Goal: Transaction & Acquisition: Purchase product/service

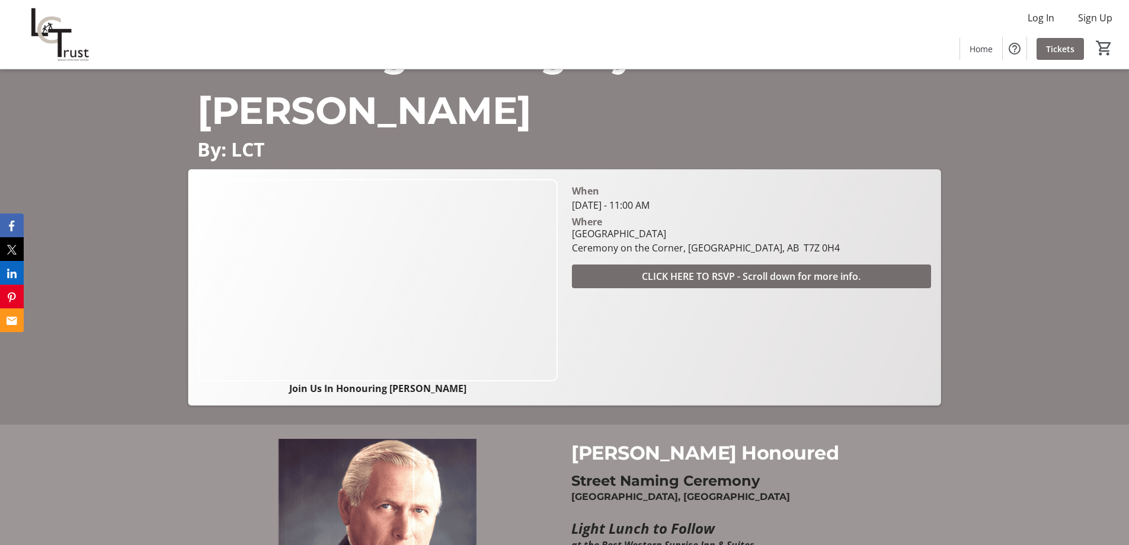
scroll to position [81, 0]
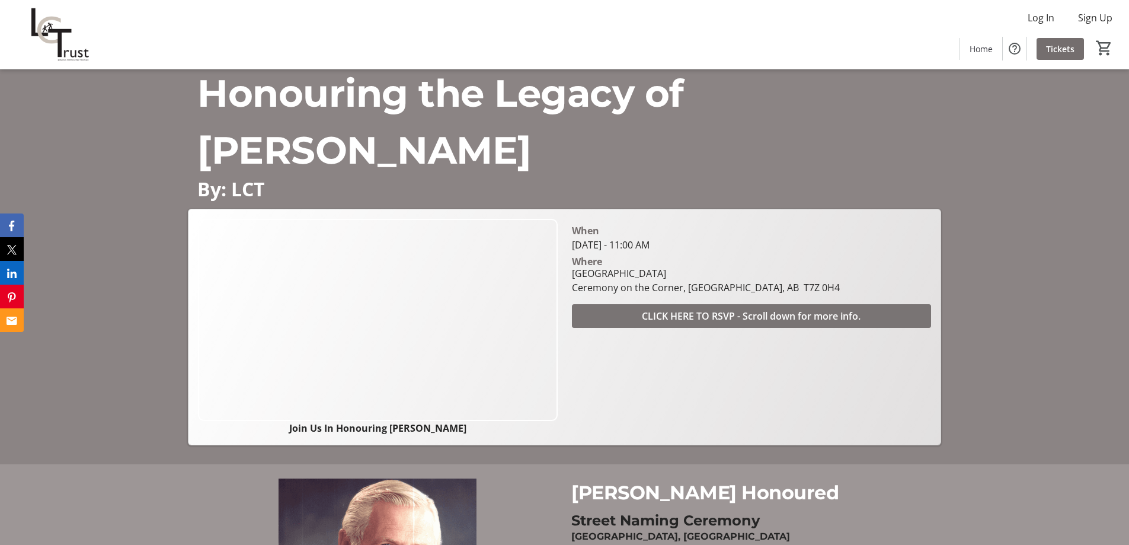
click at [760, 318] on span "CLICK HERE TO RSVP - Scroll down for more info." at bounding box center [751, 316] width 219 height 14
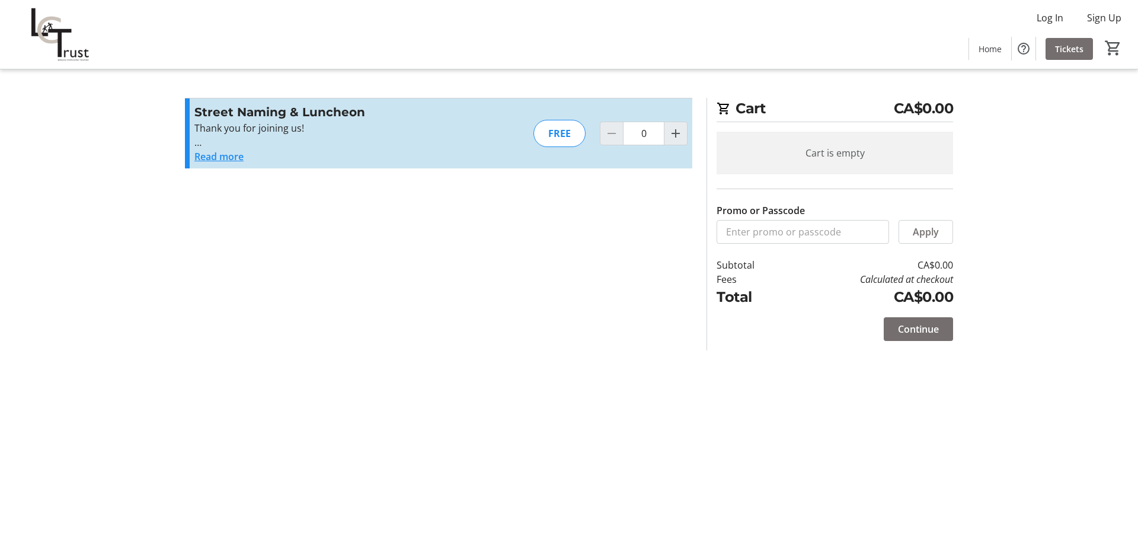
click at [215, 157] on button "Read more" at bounding box center [218, 156] width 49 height 14
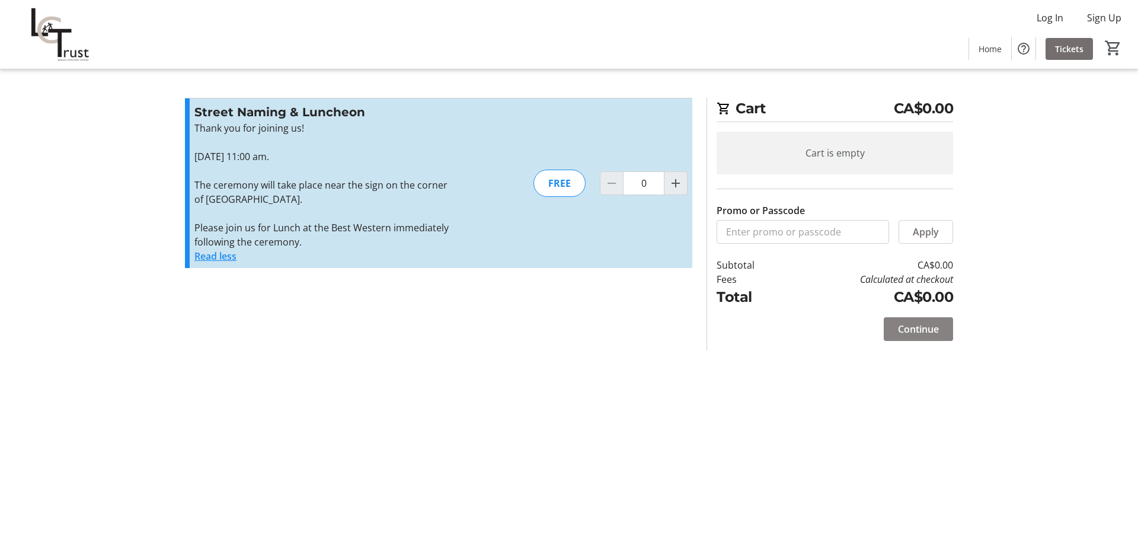
click at [938, 329] on span "Continue" at bounding box center [918, 329] width 41 height 14
click at [673, 181] on mat-icon "Increment by one" at bounding box center [676, 183] width 14 height 14
type input "1"
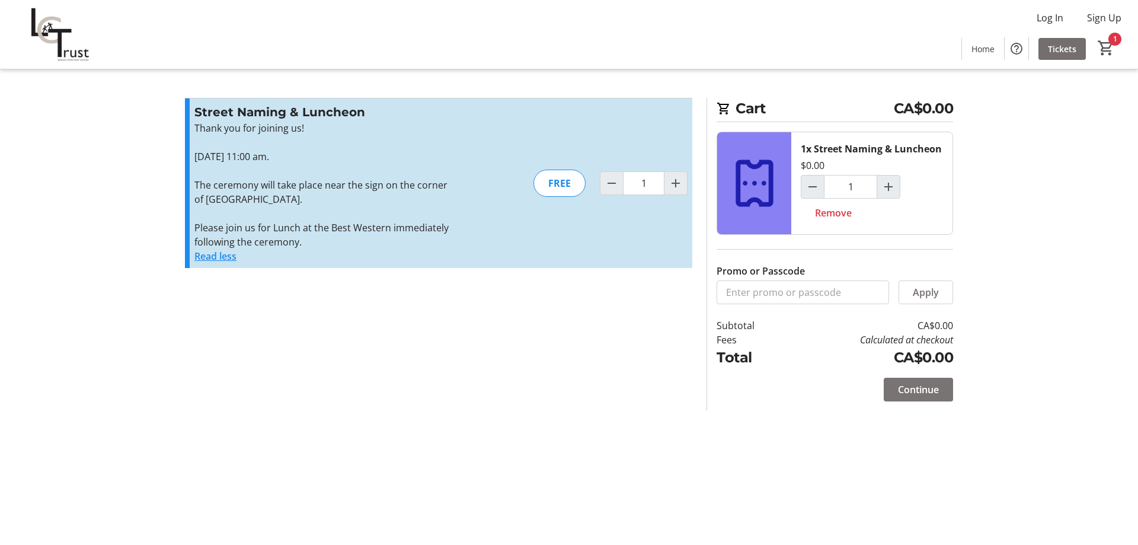
click at [917, 390] on span "Continue" at bounding box center [918, 389] width 41 height 14
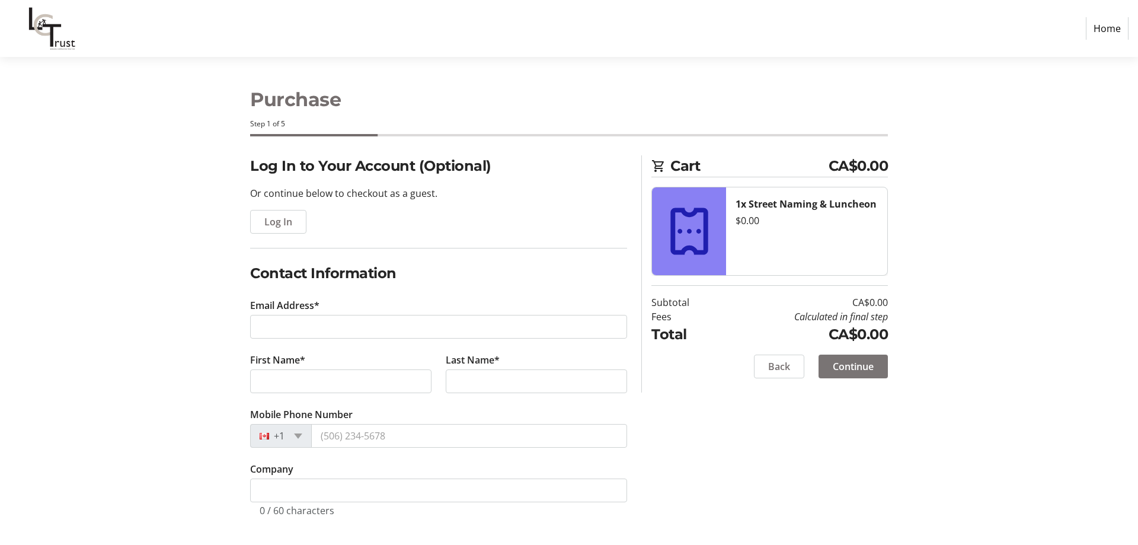
click at [868, 367] on span "Continue" at bounding box center [853, 366] width 41 height 14
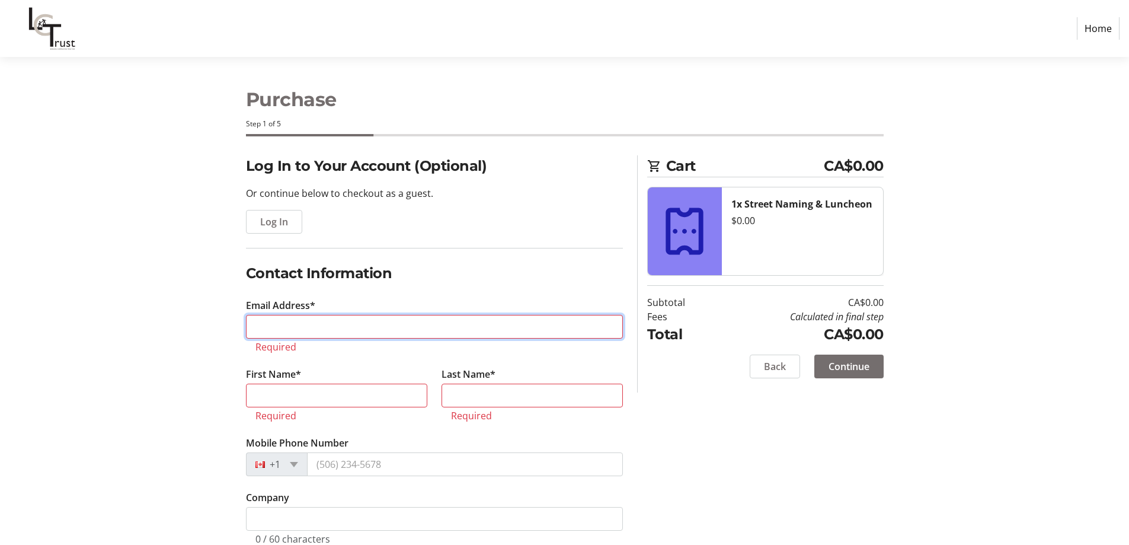
click at [404, 328] on input "Email Address*" at bounding box center [434, 327] width 377 height 24
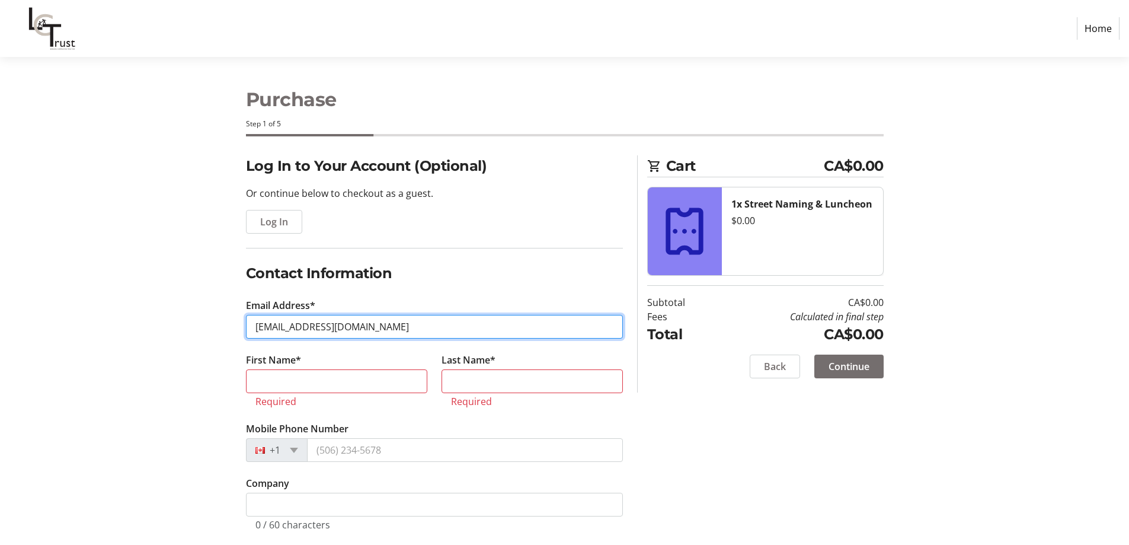
type input "[EMAIL_ADDRESS][DOMAIN_NAME]"
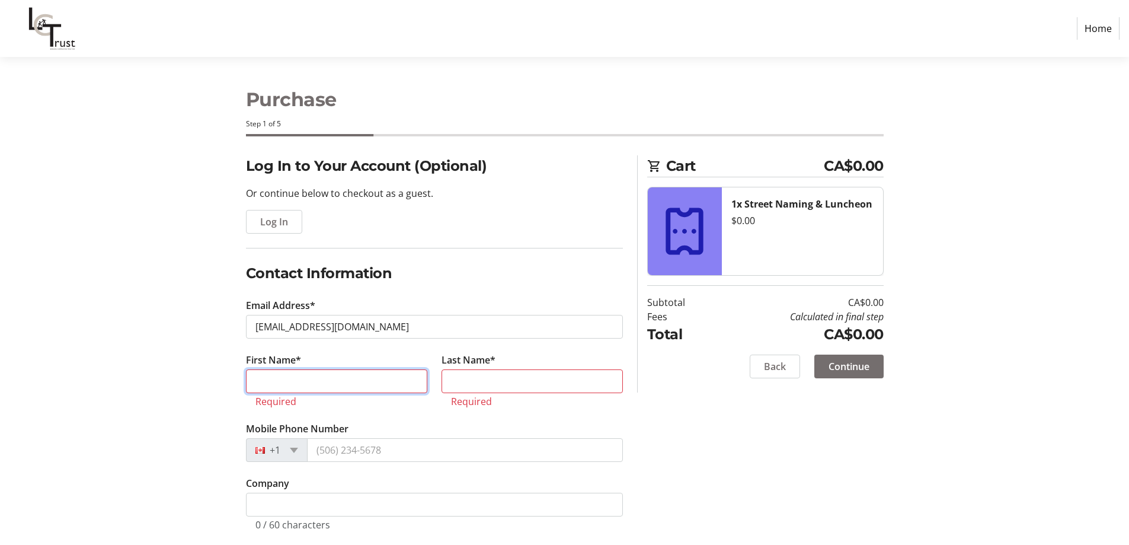
click at [366, 376] on input "First Name*" at bounding box center [336, 381] width 181 height 24
type input "[PERSON_NAME]"
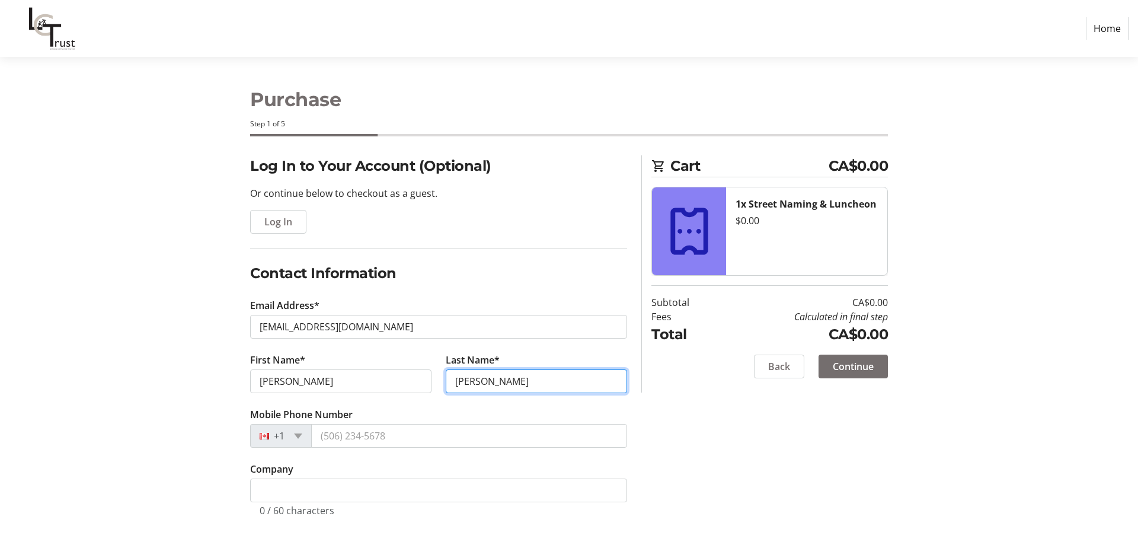
type input "[PERSON_NAME]"
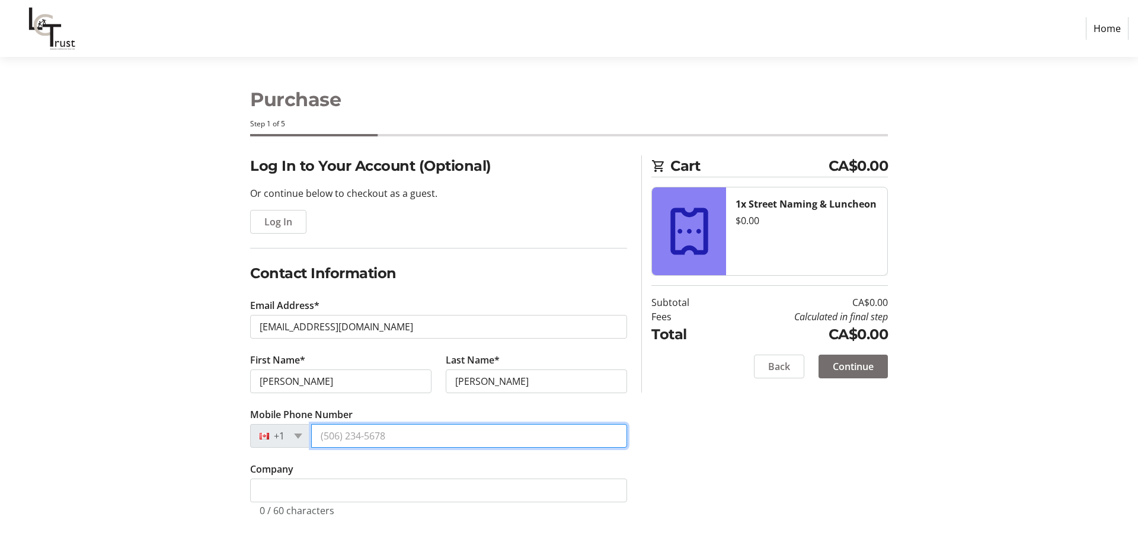
click at [395, 431] on input "Mobile Phone Number" at bounding box center [469, 436] width 316 height 24
drag, startPoint x: 395, startPoint y: 434, endPoint x: 289, endPoint y: 422, distance: 106.8
click at [289, 422] on tr-form-field "Mobile Phone Number +1" at bounding box center [438, 434] width 377 height 55
type input "[PHONE_NUMBER]"
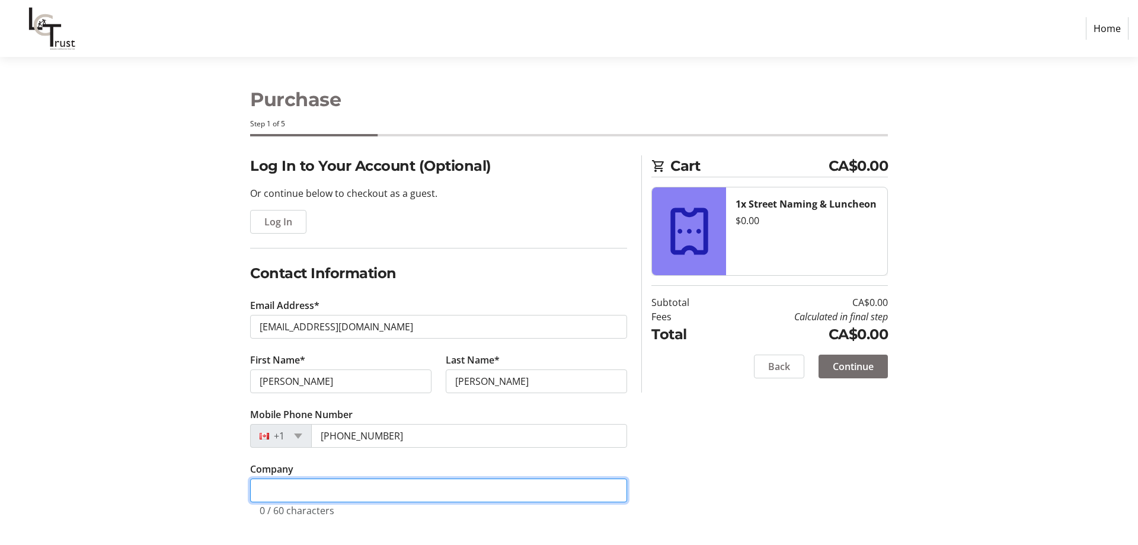
click at [396, 482] on input "Company" at bounding box center [438, 490] width 377 height 24
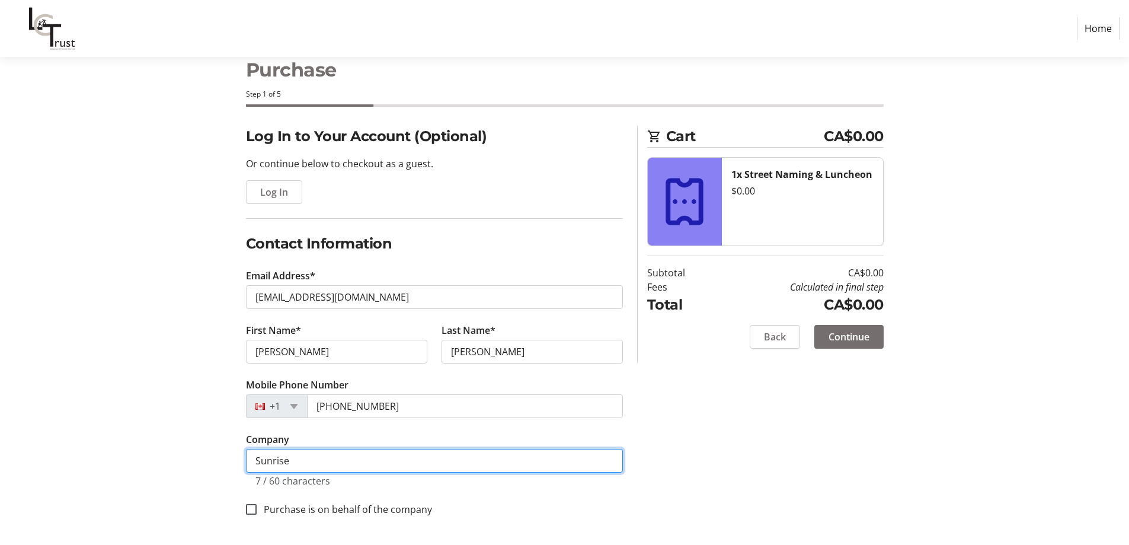
type input "Sunrise"
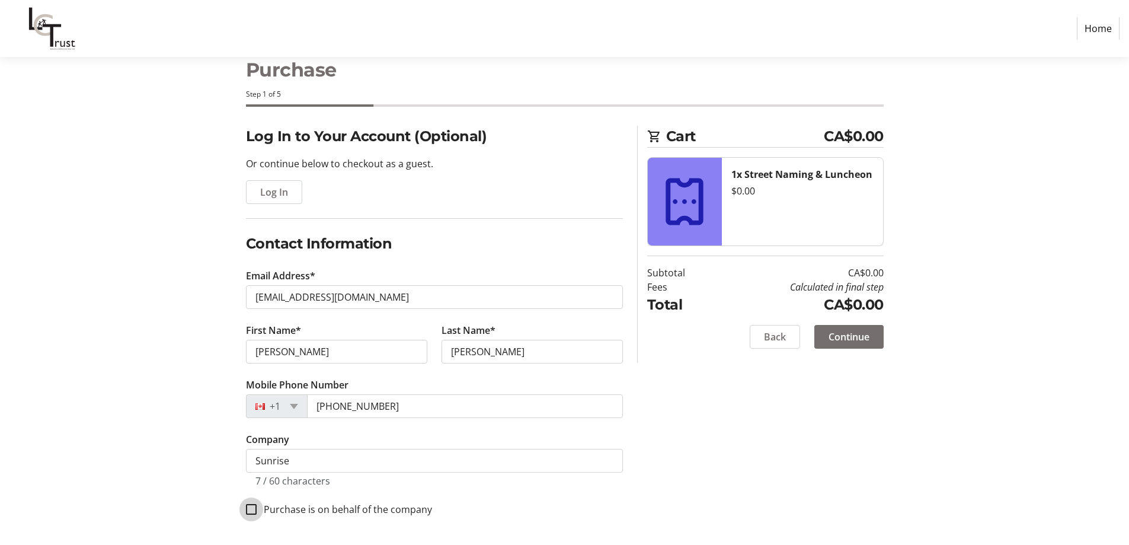
click at [252, 511] on input "Purchase is on behalf of the company" at bounding box center [251, 509] width 11 height 11
checkbox input "true"
click at [845, 334] on span "Continue" at bounding box center [849, 337] width 41 height 14
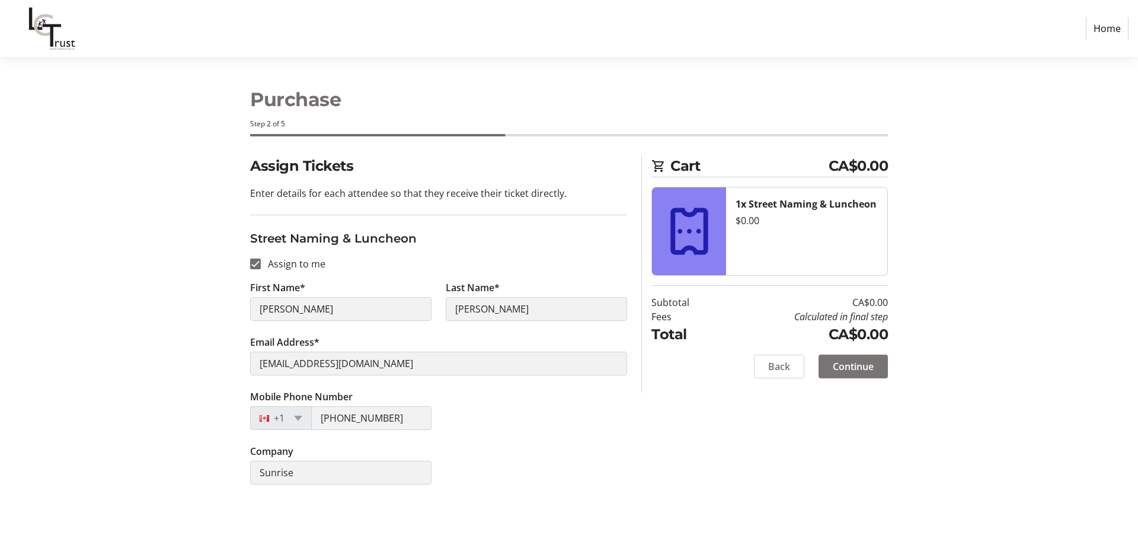
click at [843, 365] on span "Continue" at bounding box center [853, 366] width 41 height 14
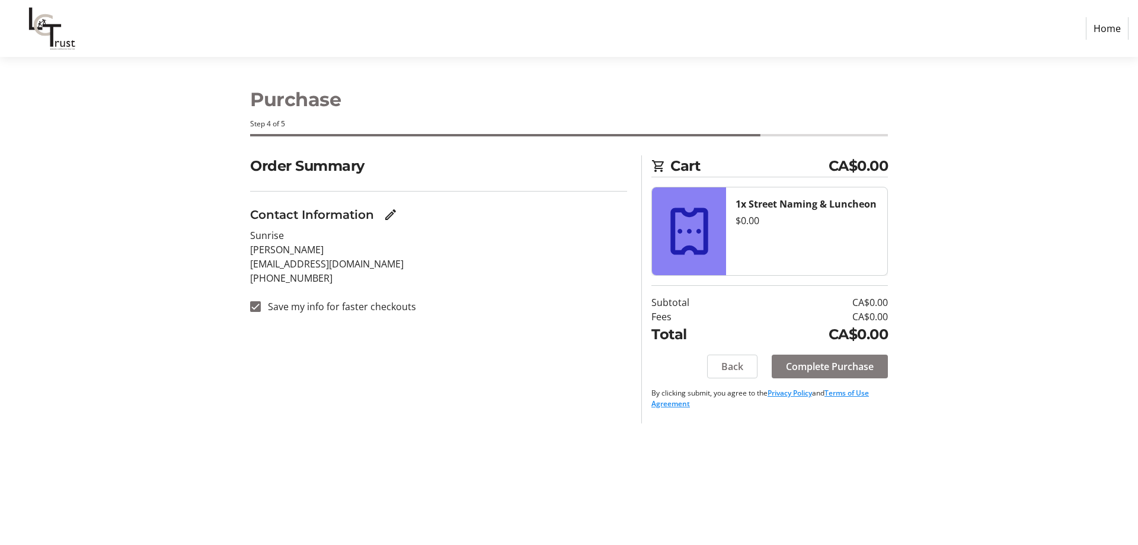
click at [843, 365] on span "Complete Purchase" at bounding box center [830, 366] width 88 height 14
